Goal: Use online tool/utility

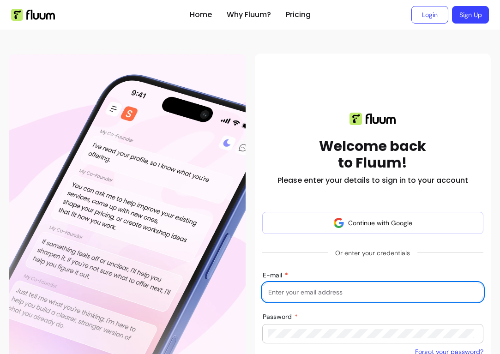
type input "[EMAIL_ADDRESS][DOMAIN_NAME]"
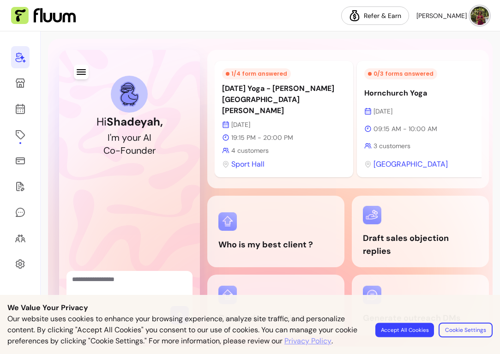
click at [408, 331] on button "Accept All Cookies" at bounding box center [404, 330] width 59 height 14
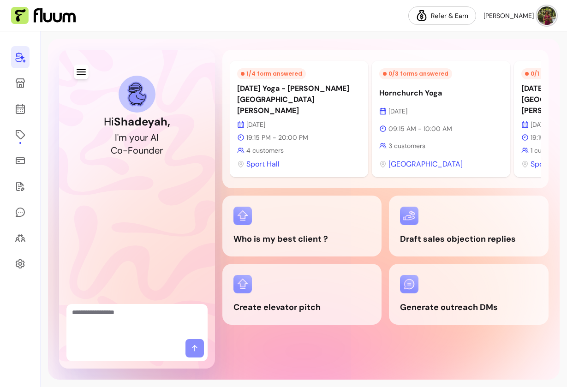
click at [8, 136] on div at bounding box center [20, 209] width 41 height 356
click at [26, 129] on link at bounding box center [20, 135] width 18 height 22
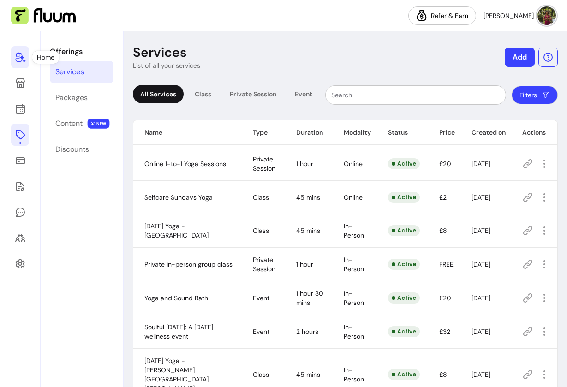
click at [22, 62] on icon at bounding box center [20, 57] width 11 height 11
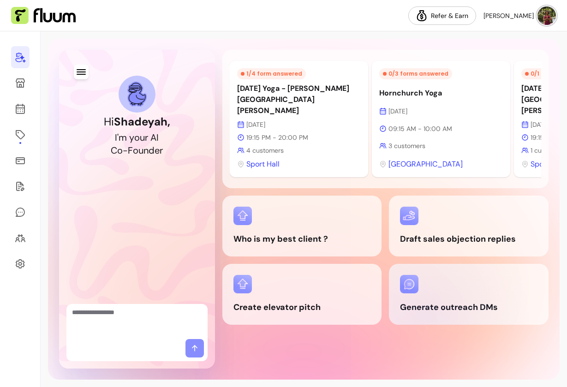
click at [428, 308] on div "Generate outreach DMs" at bounding box center [469, 294] width 160 height 61
